Goal: Task Accomplishment & Management: Use online tool/utility

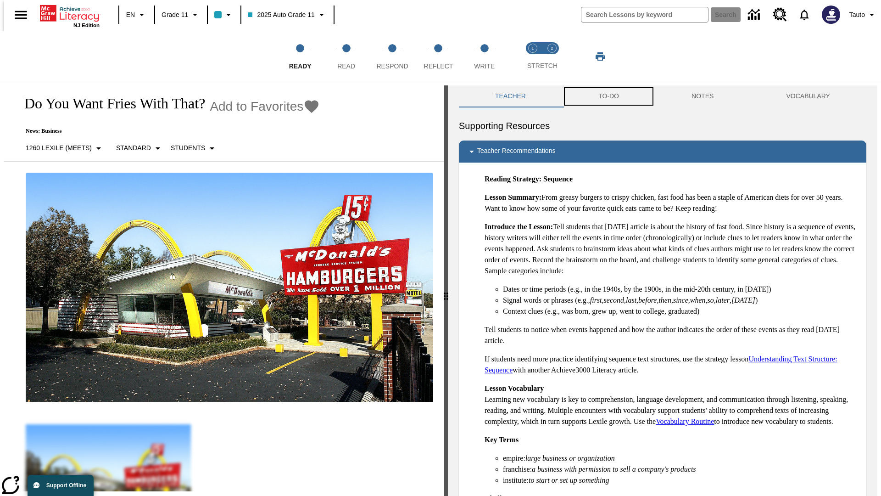
click at [608, 96] on button "TO-DO" at bounding box center [608, 96] width 93 height 22
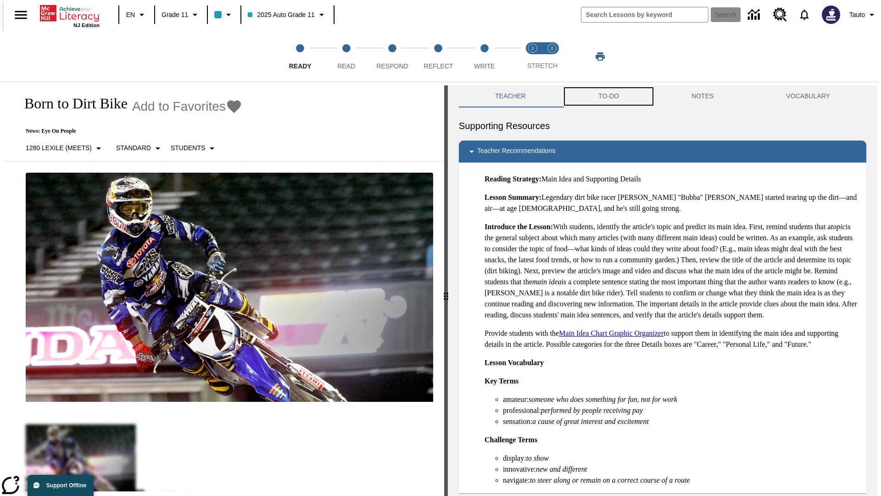
click at [608, 96] on button "TO-DO" at bounding box center [608, 96] width 93 height 22
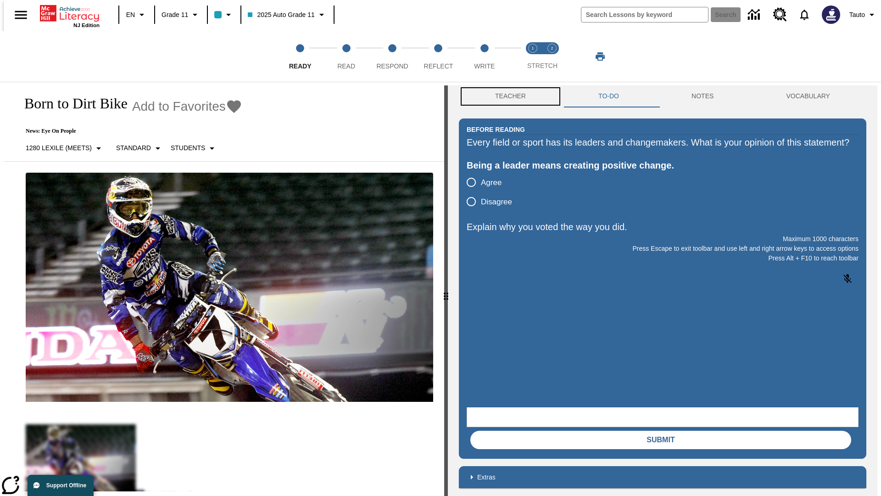
scroll to position [0, 0]
